Goal: Task Accomplishment & Management: Use online tool/utility

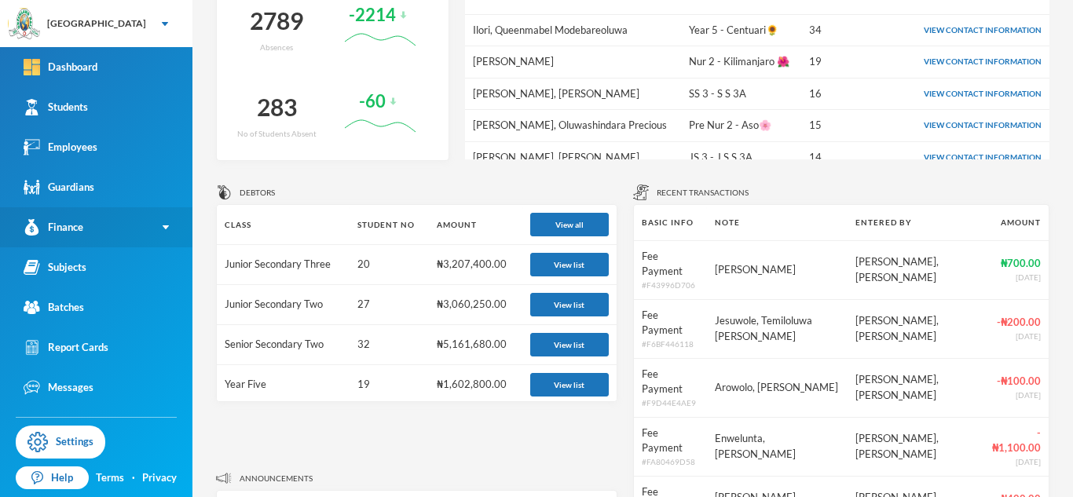
click at [158, 230] on link "Finance" at bounding box center [96, 227] width 192 height 40
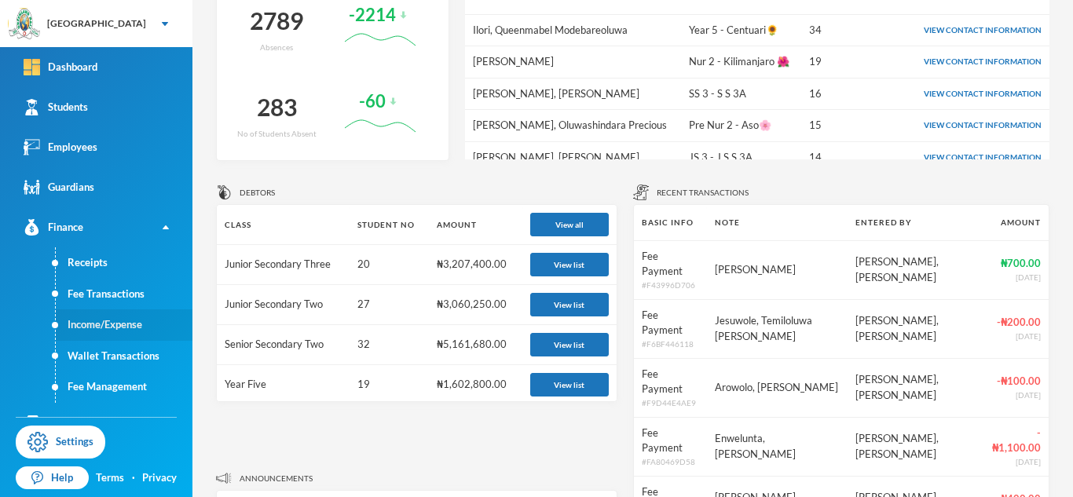
click at [129, 325] on link "Income/Expense" at bounding box center [124, 325] width 137 height 31
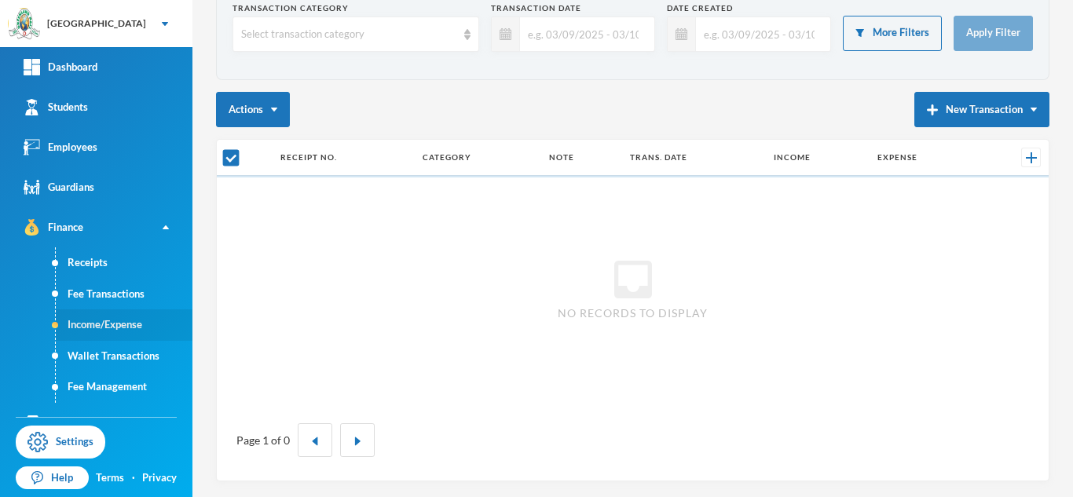
scroll to position [89, 0]
checkbox input "false"
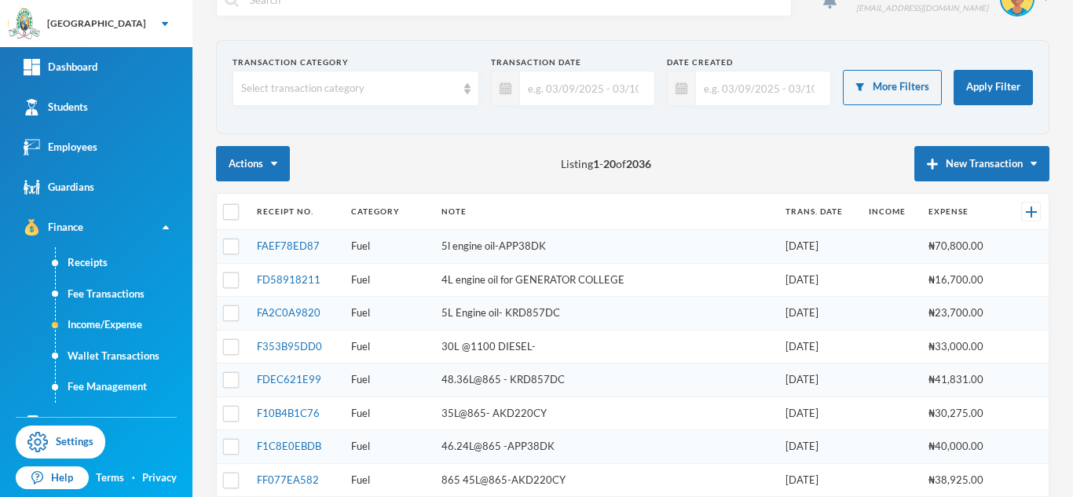
scroll to position [0, 0]
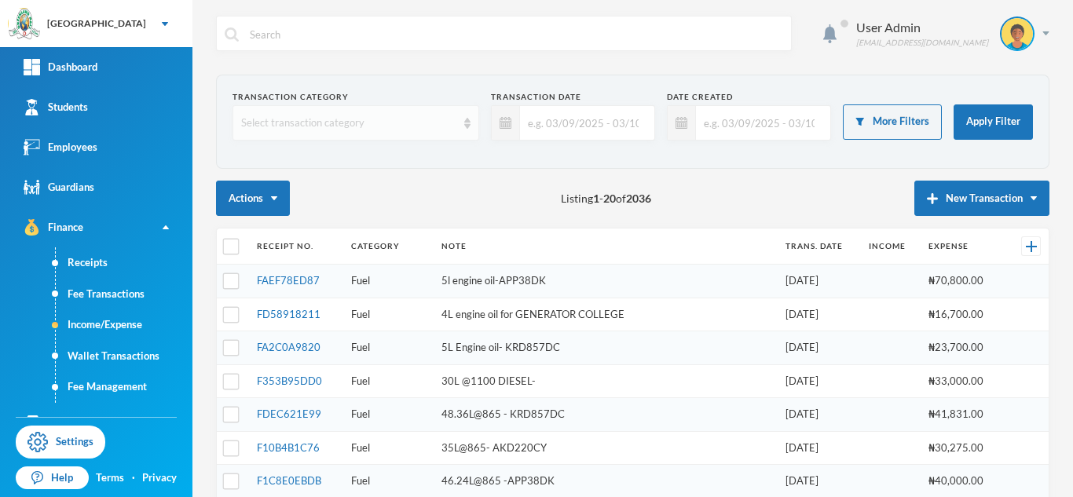
click at [467, 122] on img at bounding box center [467, 123] width 6 height 11
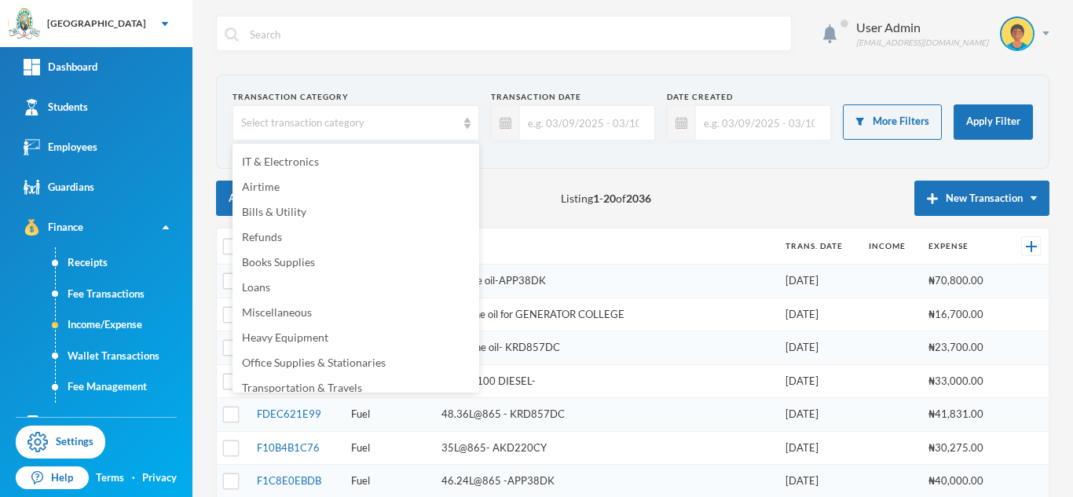
scroll to position [335, 0]
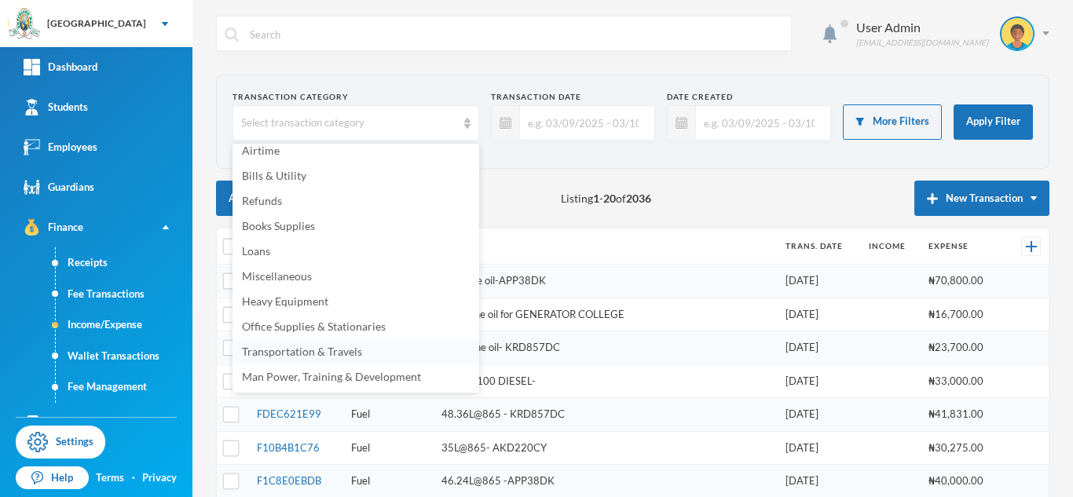
click at [295, 354] on span "Transportation & Travels" at bounding box center [302, 351] width 120 height 13
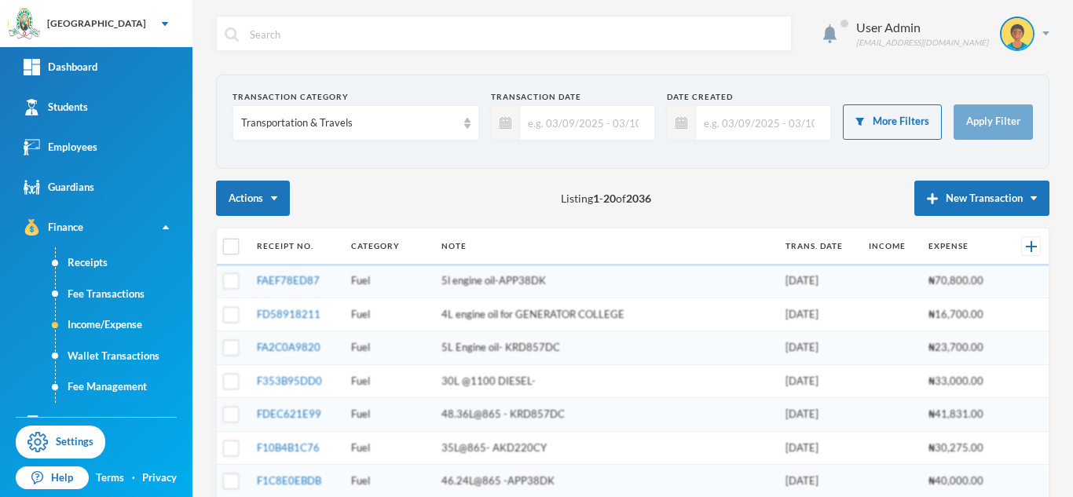
click at [536, 125] on input "text" at bounding box center [583, 122] width 126 height 35
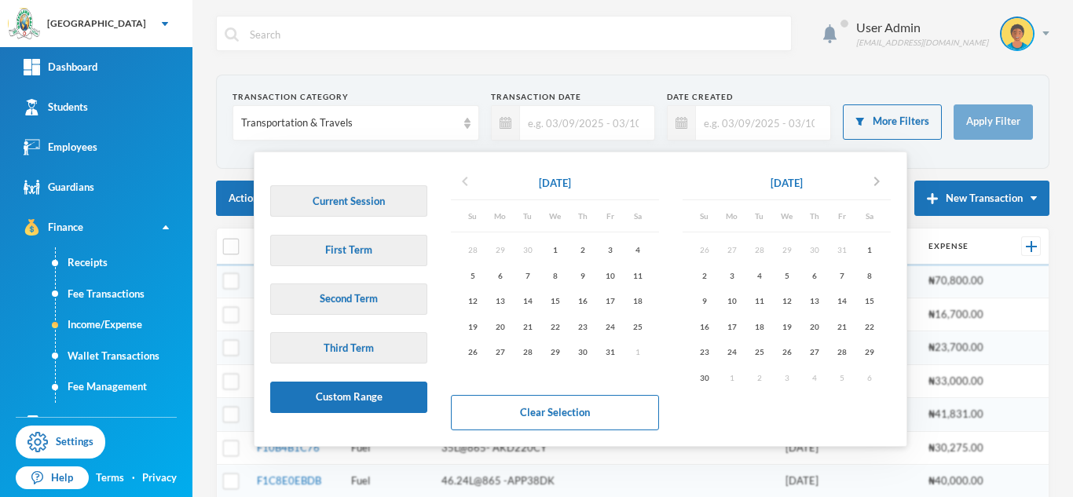
click at [464, 182] on icon "chevron_left" at bounding box center [465, 181] width 19 height 19
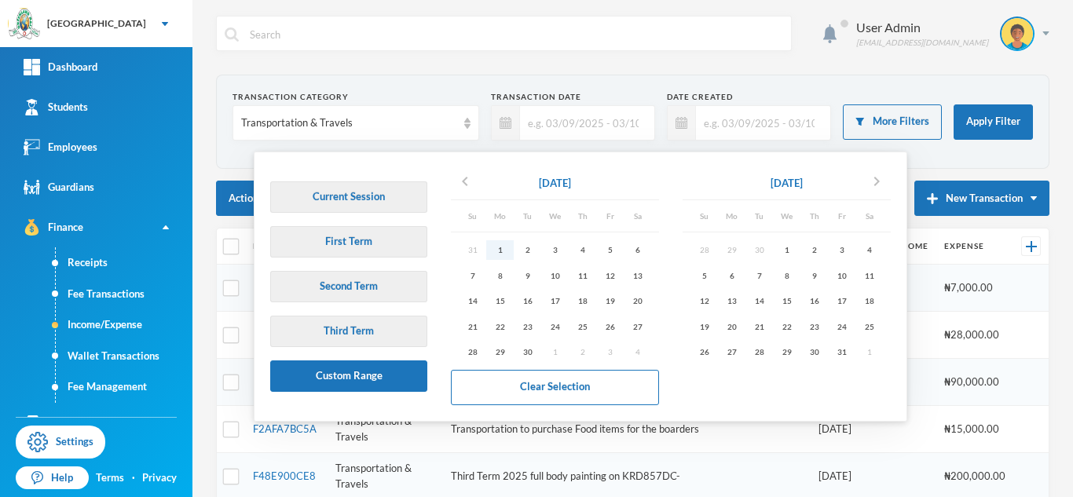
click at [501, 251] on div "1" at bounding box center [499, 250] width 27 height 20
click at [845, 249] on div "3" at bounding box center [841, 250] width 27 height 20
type input "[DATE] - [DATE]"
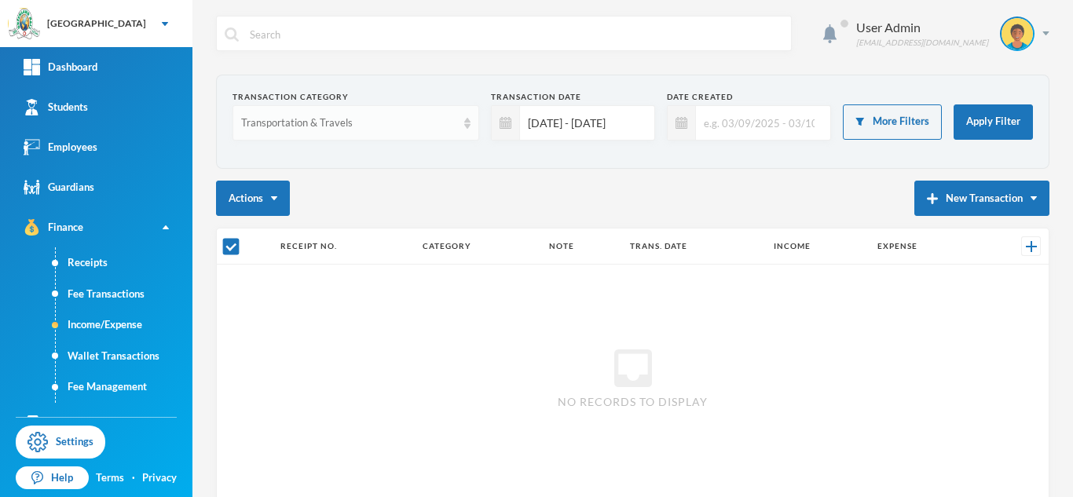
click at [465, 130] on div "Transportation & Travels" at bounding box center [356, 122] width 247 height 35
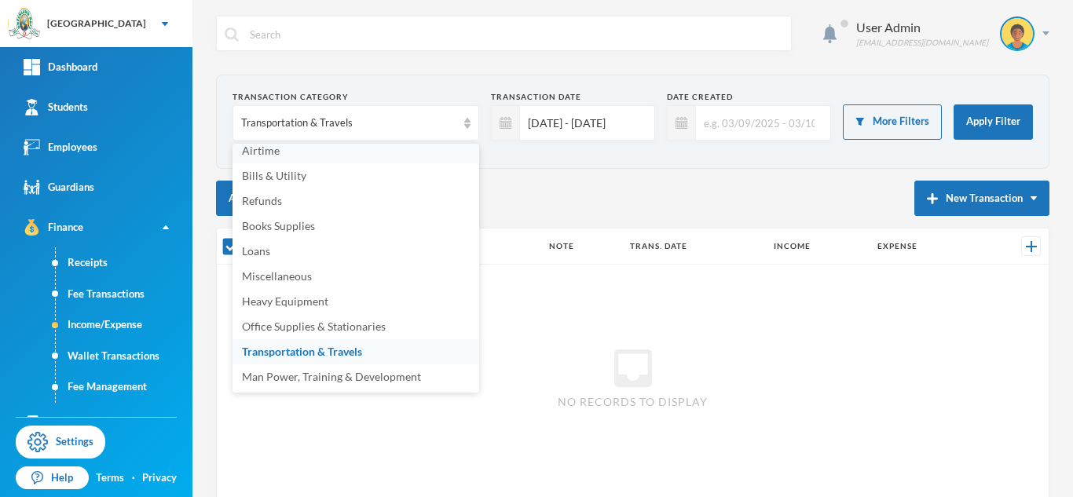
scroll to position [330, 0]
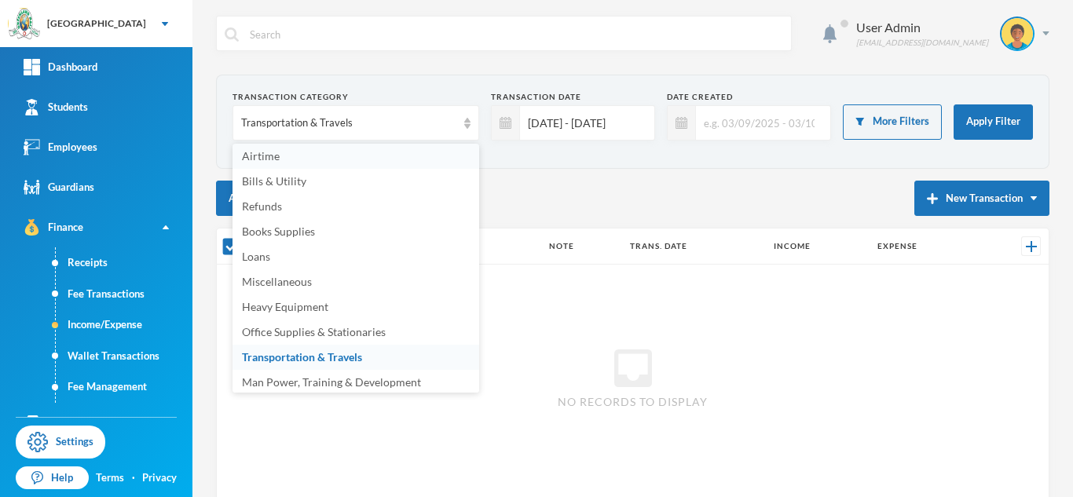
click at [298, 152] on li "Airtime" at bounding box center [356, 156] width 247 height 25
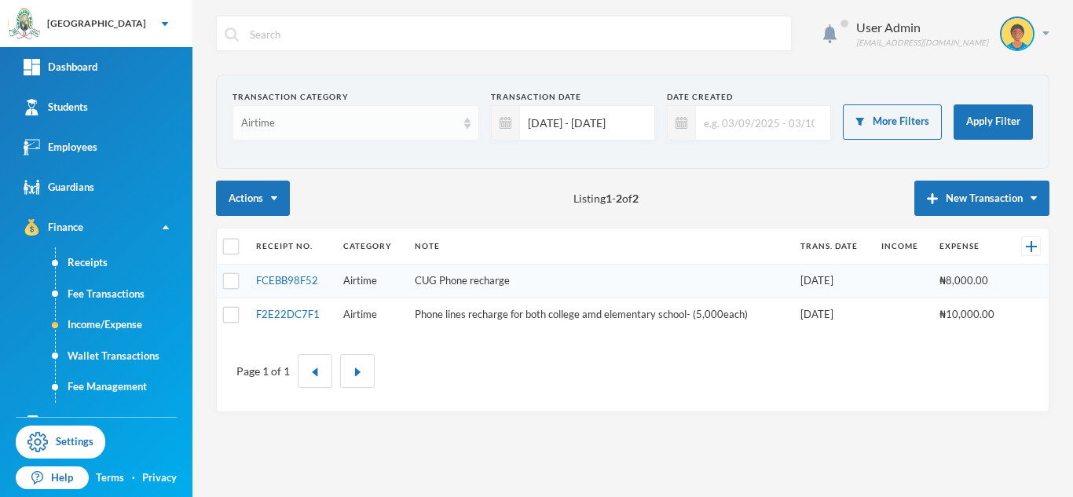
click at [463, 127] on div "Airtime" at bounding box center [356, 122] width 247 height 35
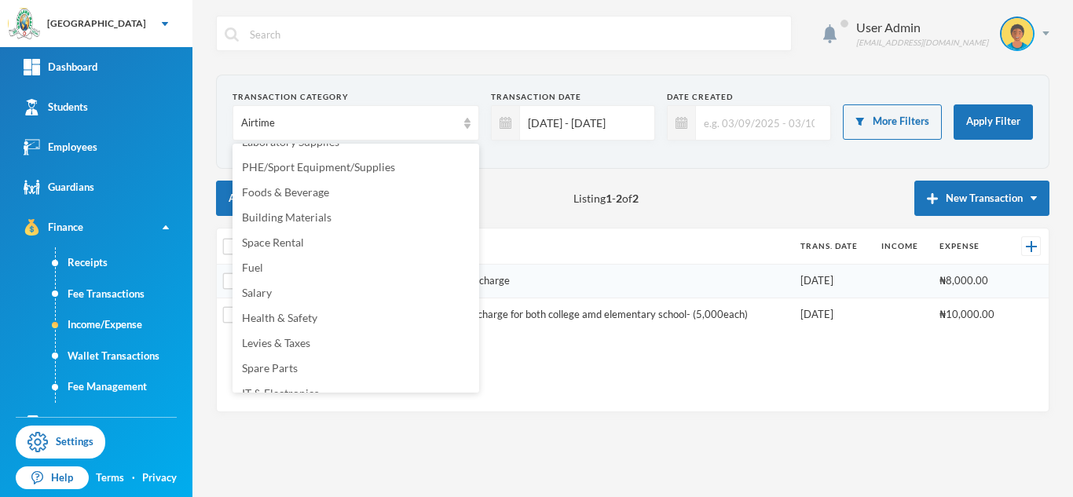
scroll to position [0, 0]
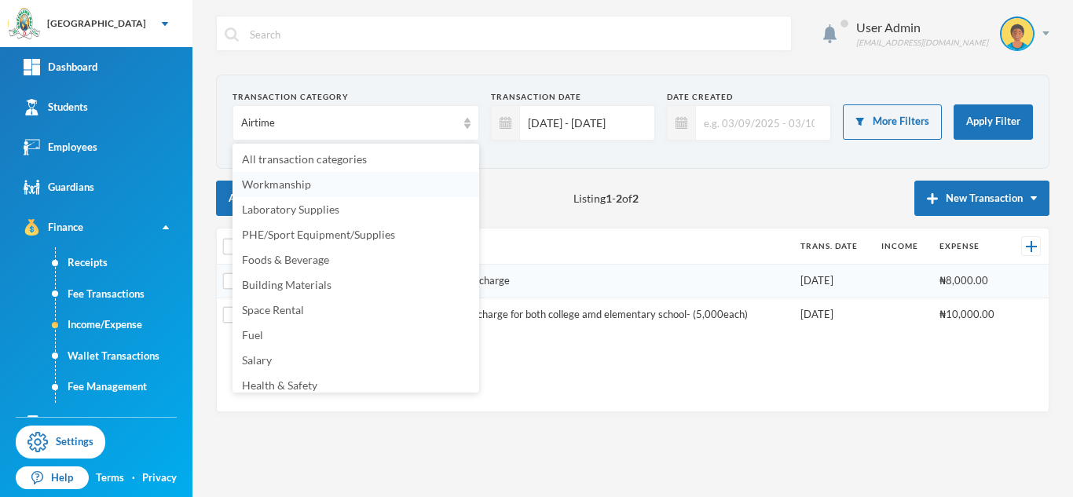
click at [304, 184] on span "Workmanship" at bounding box center [276, 184] width 69 height 13
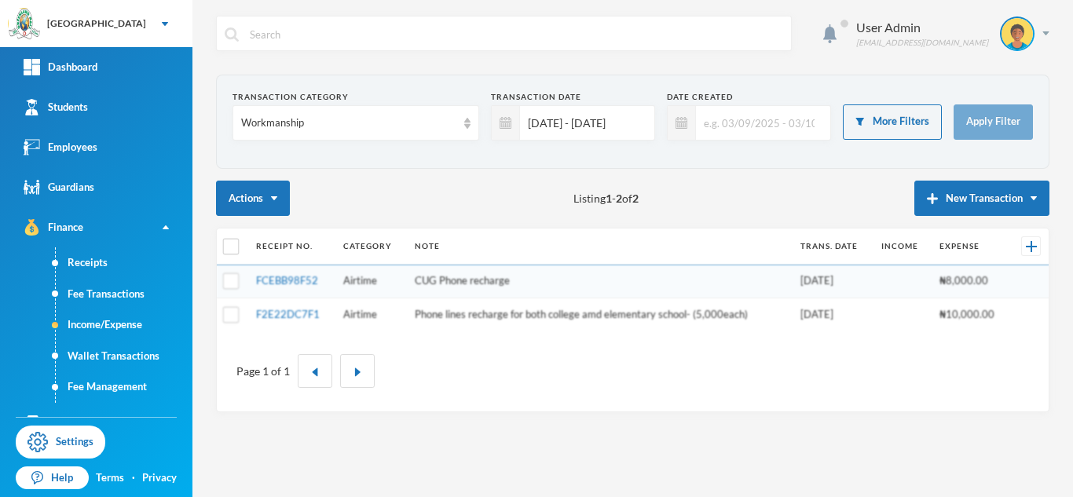
checkbox input "true"
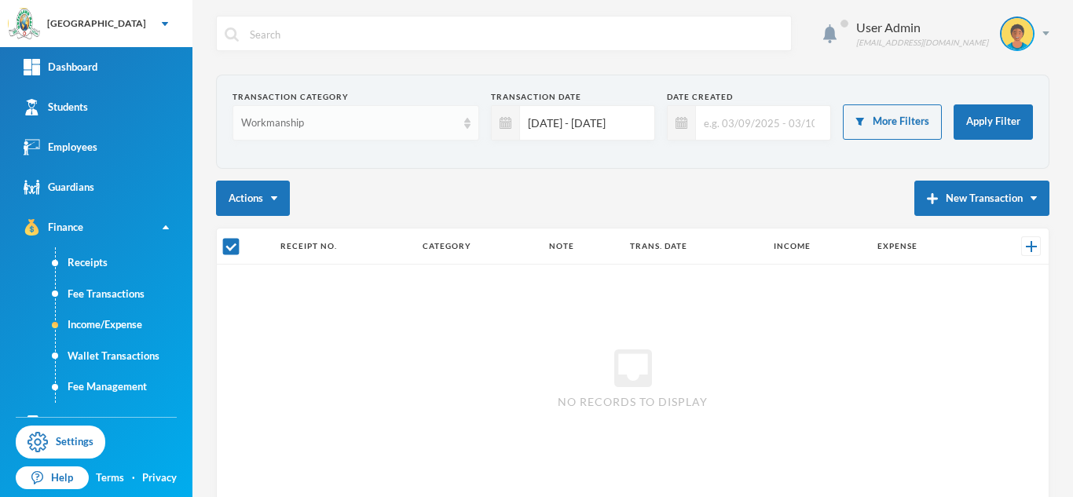
click at [468, 126] on img at bounding box center [467, 123] width 6 height 11
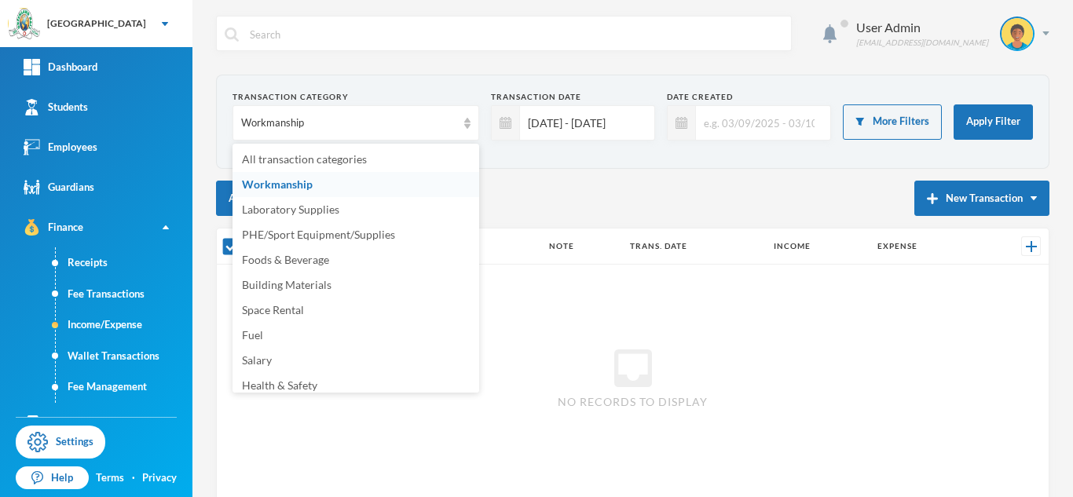
click at [556, 193] on div "Actions New Transaction" at bounding box center [632, 198] width 833 height 35
